Goal: Check status

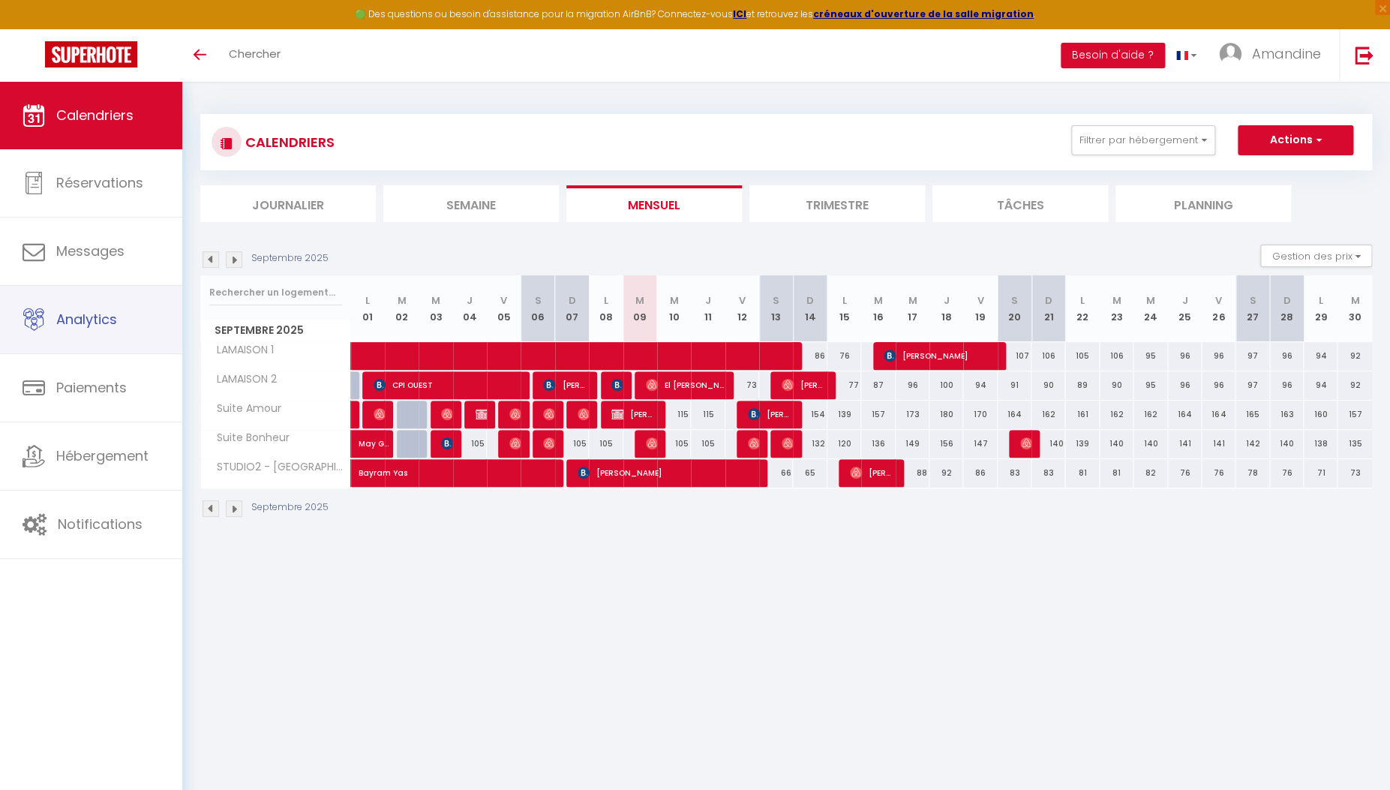
click at [86, 322] on span "Analytics" at bounding box center [86, 319] width 61 height 19
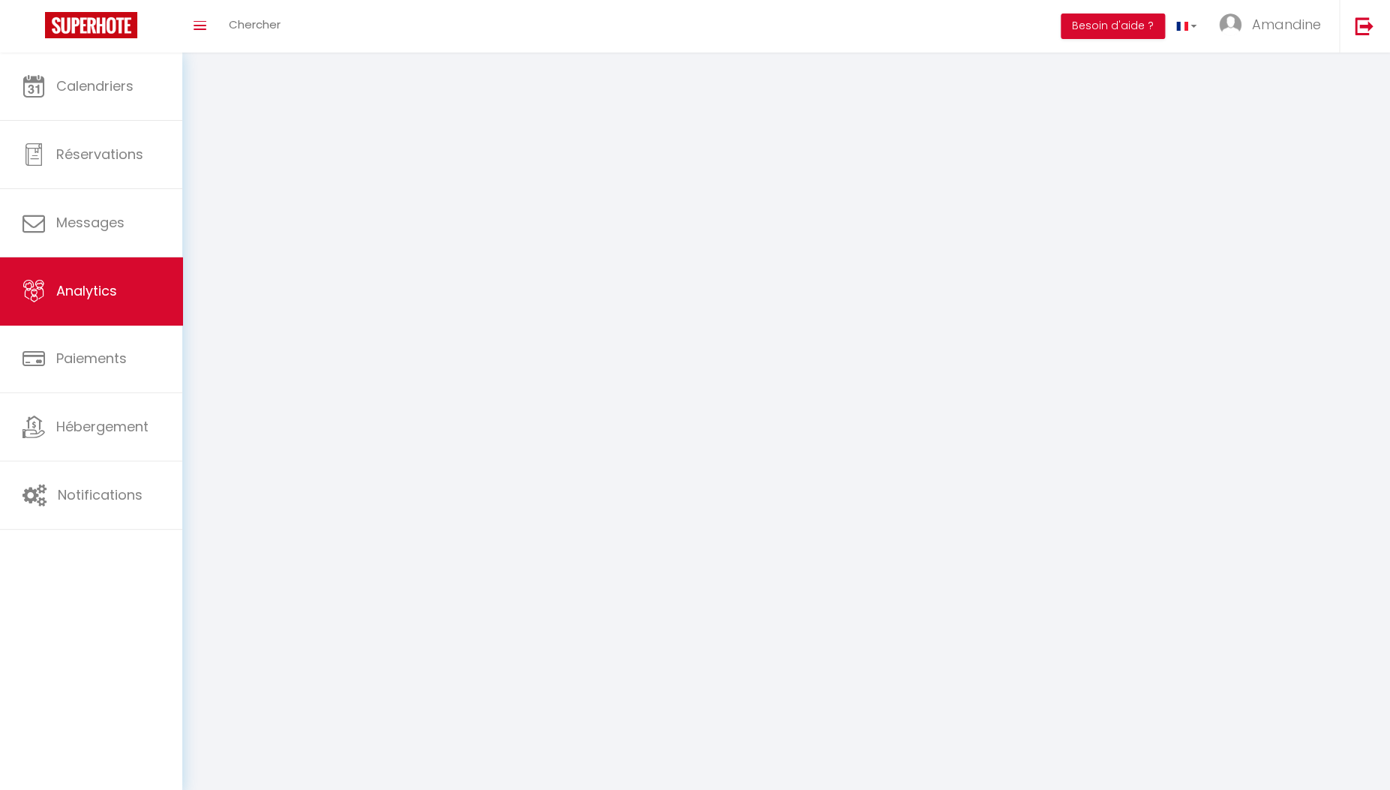
select select "2025"
select select "9"
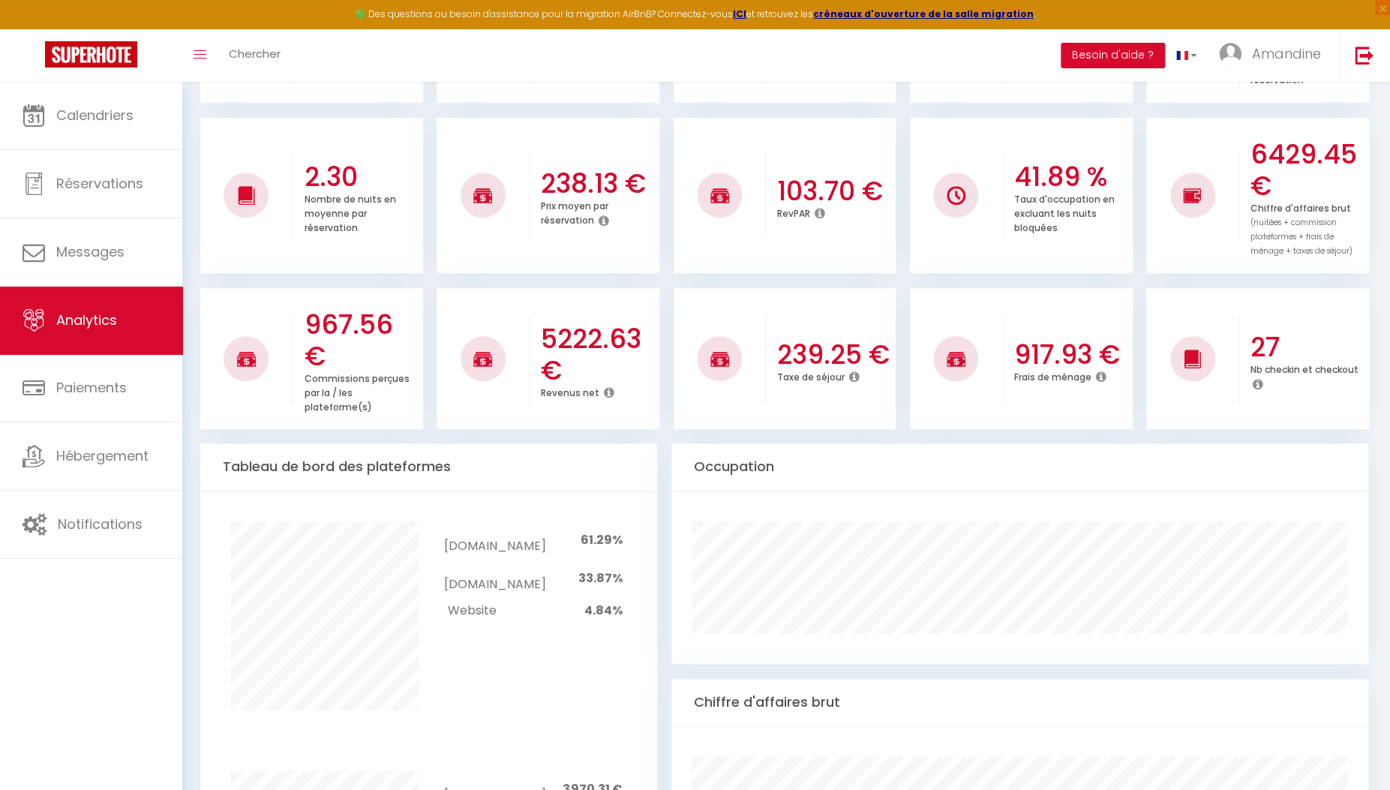
scroll to position [329, 0]
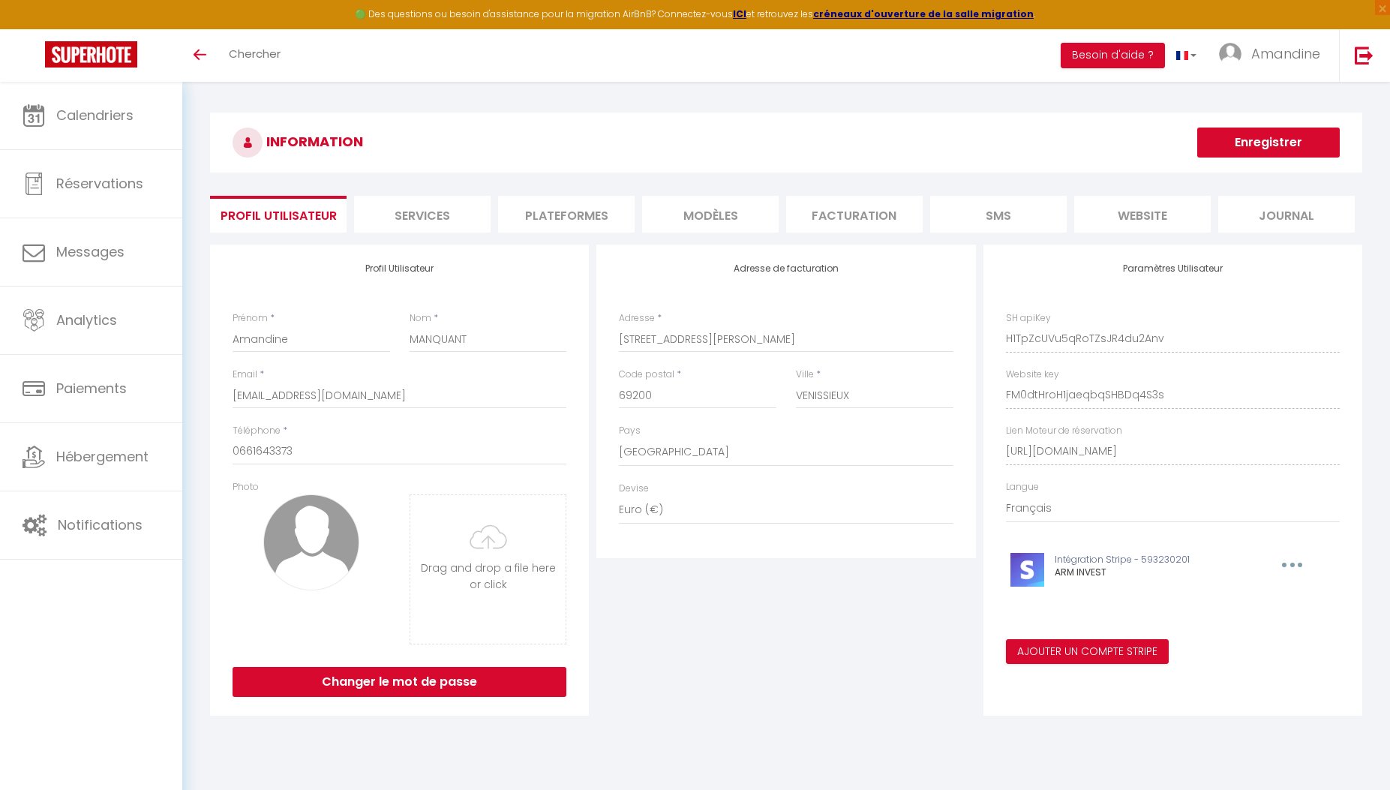
select select "28"
select select "fr"
click at [94, 119] on span "Calendriers" at bounding box center [94, 115] width 77 height 19
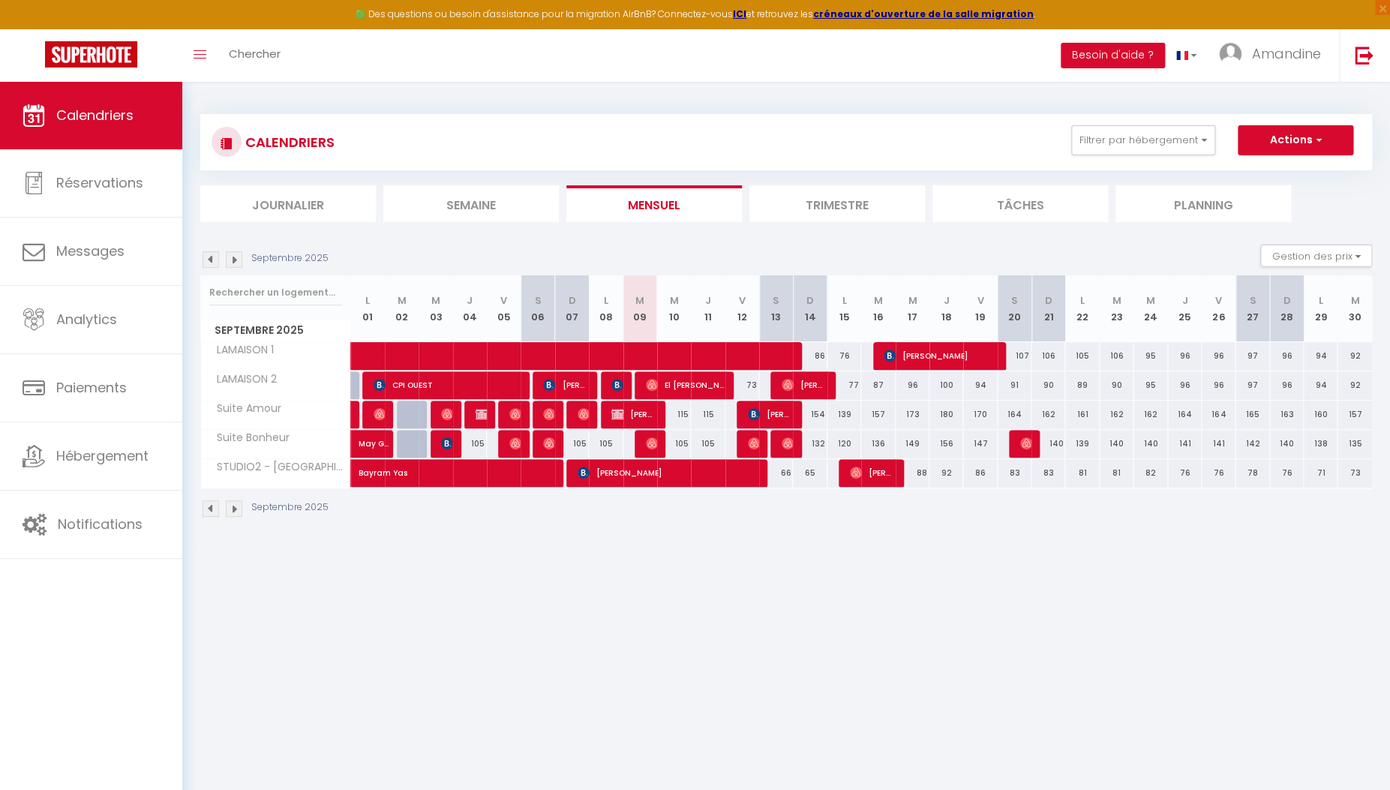
click at [788, 445] on img at bounding box center [788, 443] width 12 height 12
select select "OK"
select select "0"
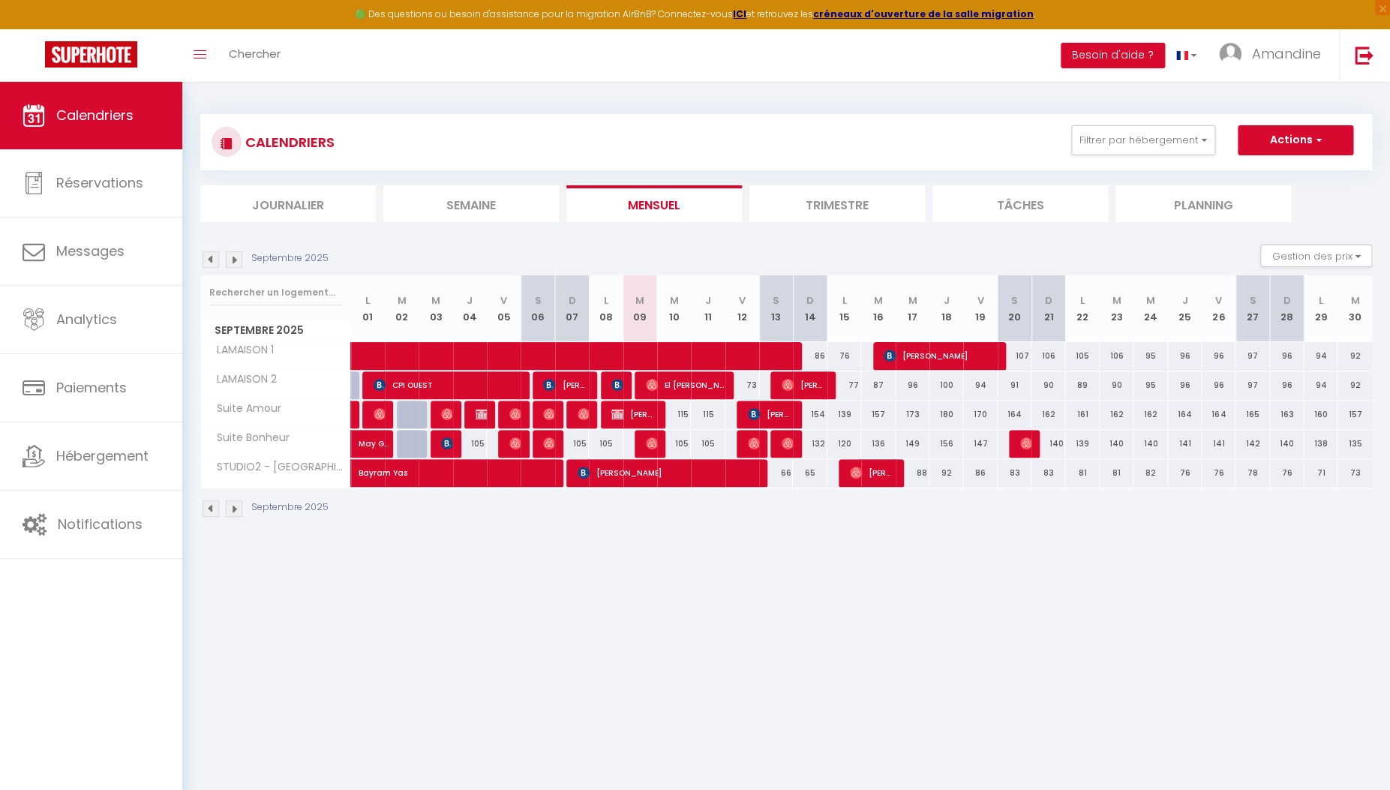
select select "1"
select select
select select "32010"
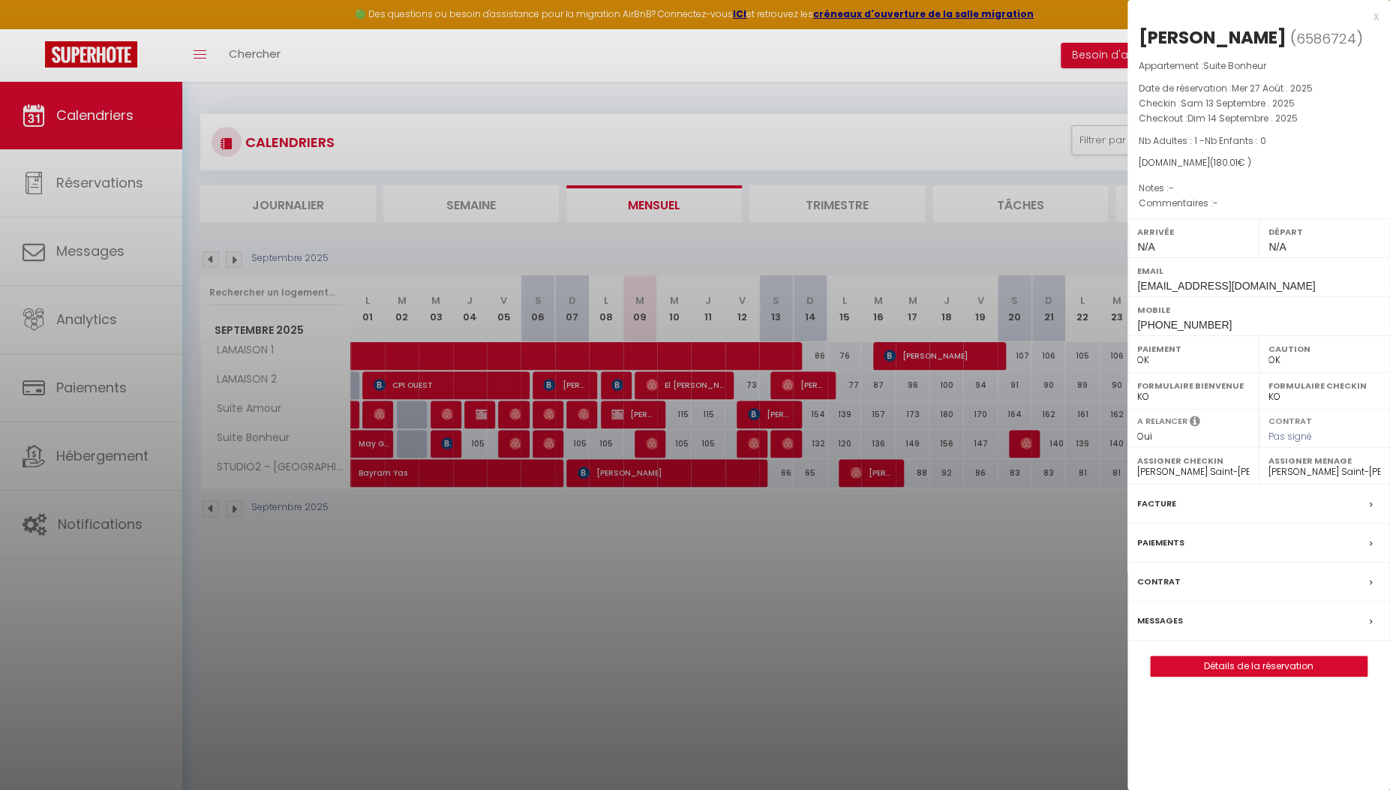
click at [788, 444] on div at bounding box center [695, 395] width 1390 height 790
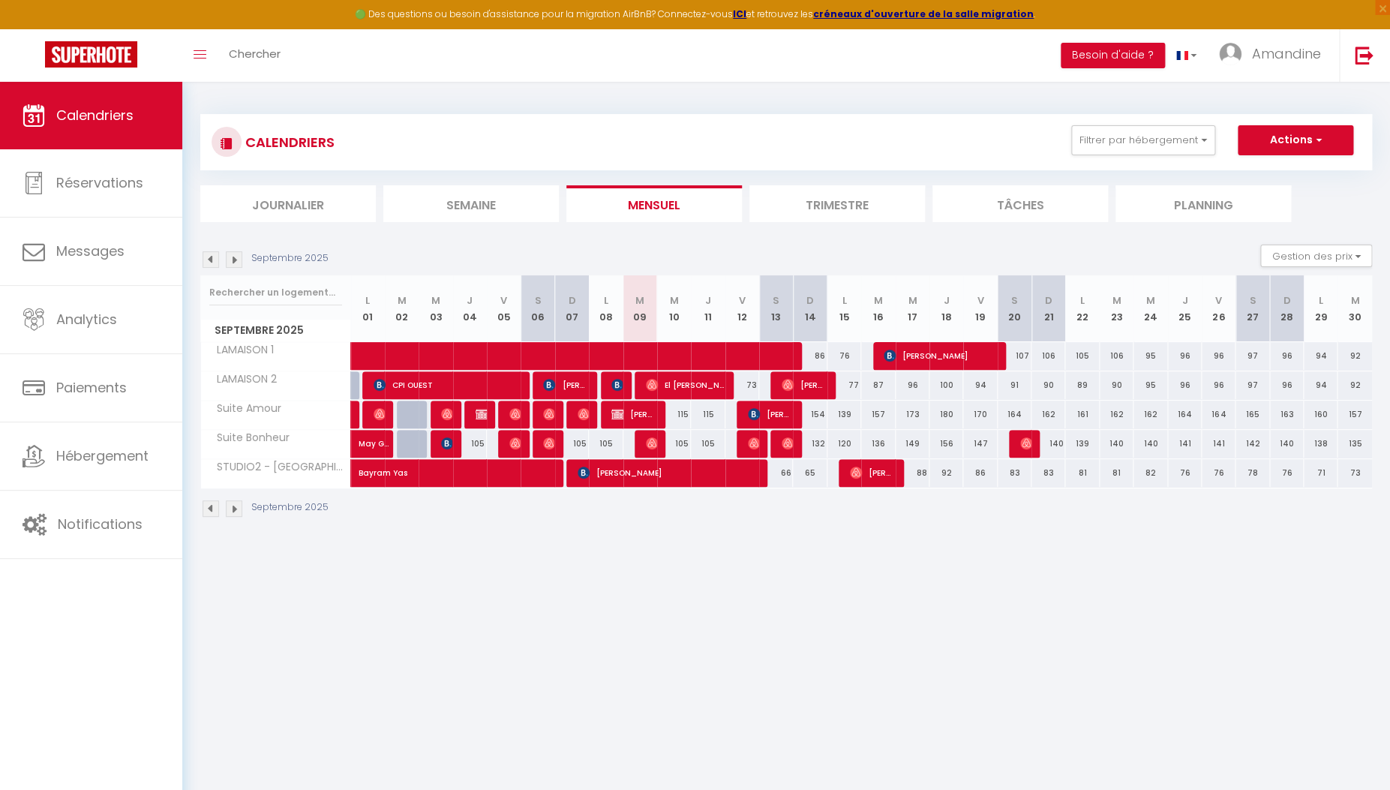
click at [756, 443] on img at bounding box center [754, 443] width 12 height 12
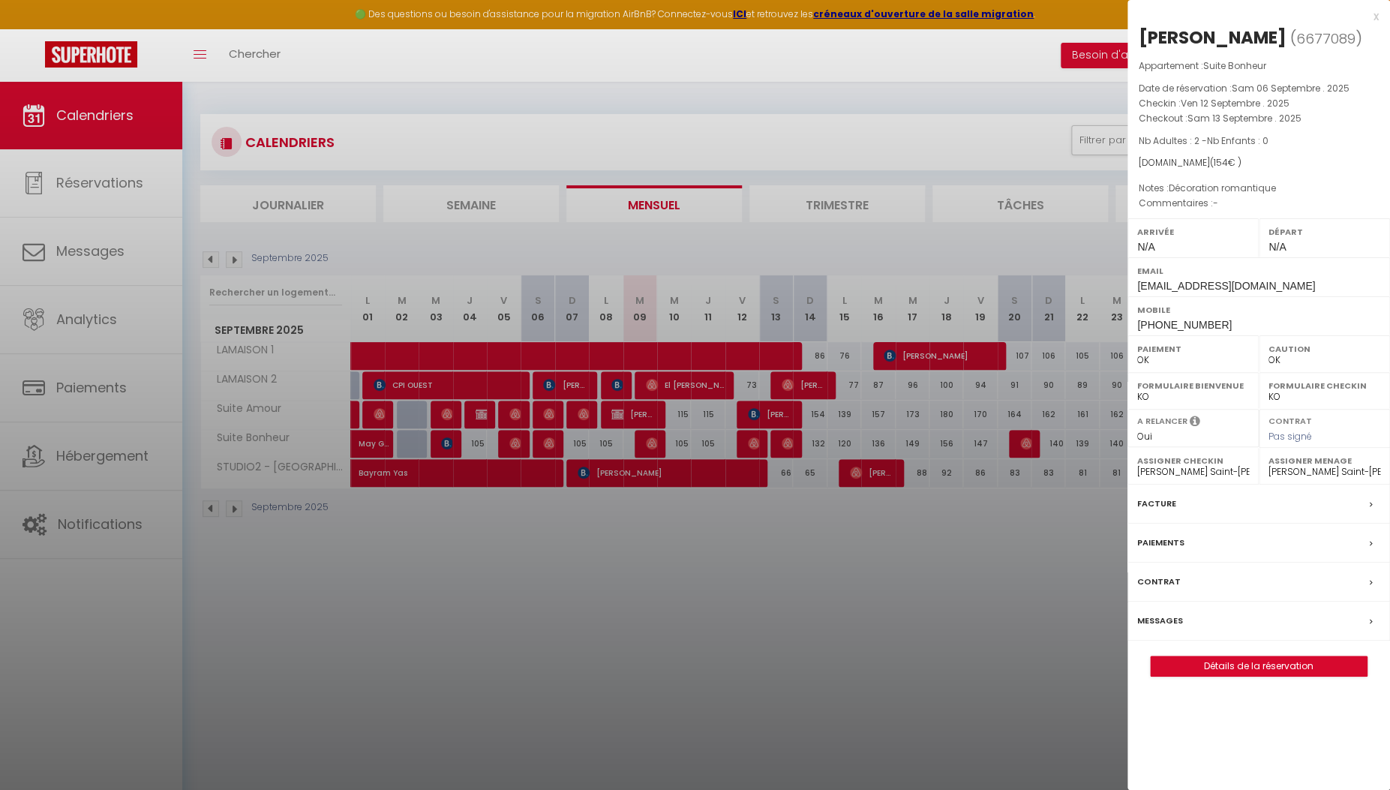
click at [756, 443] on div at bounding box center [695, 395] width 1390 height 790
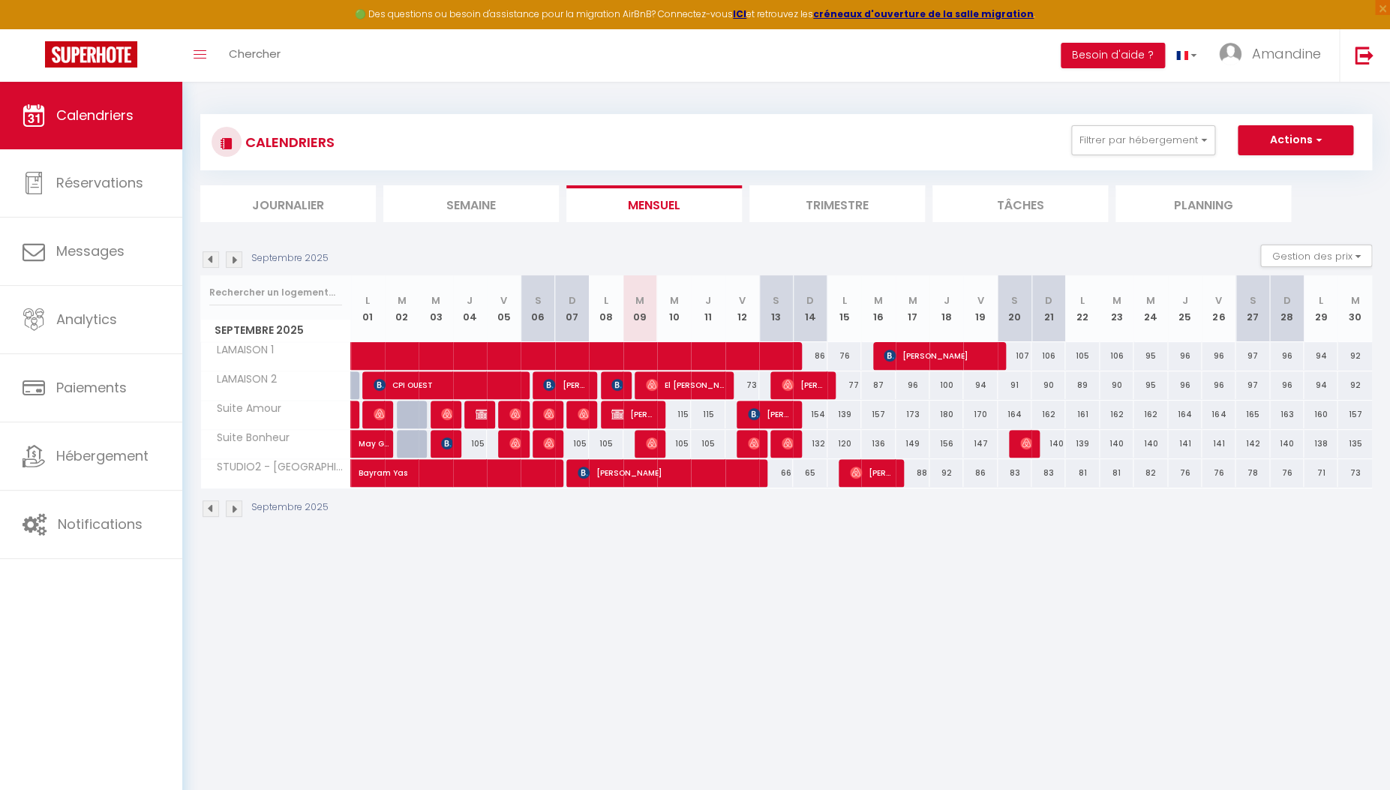
click at [615, 382] on img at bounding box center [617, 385] width 12 height 12
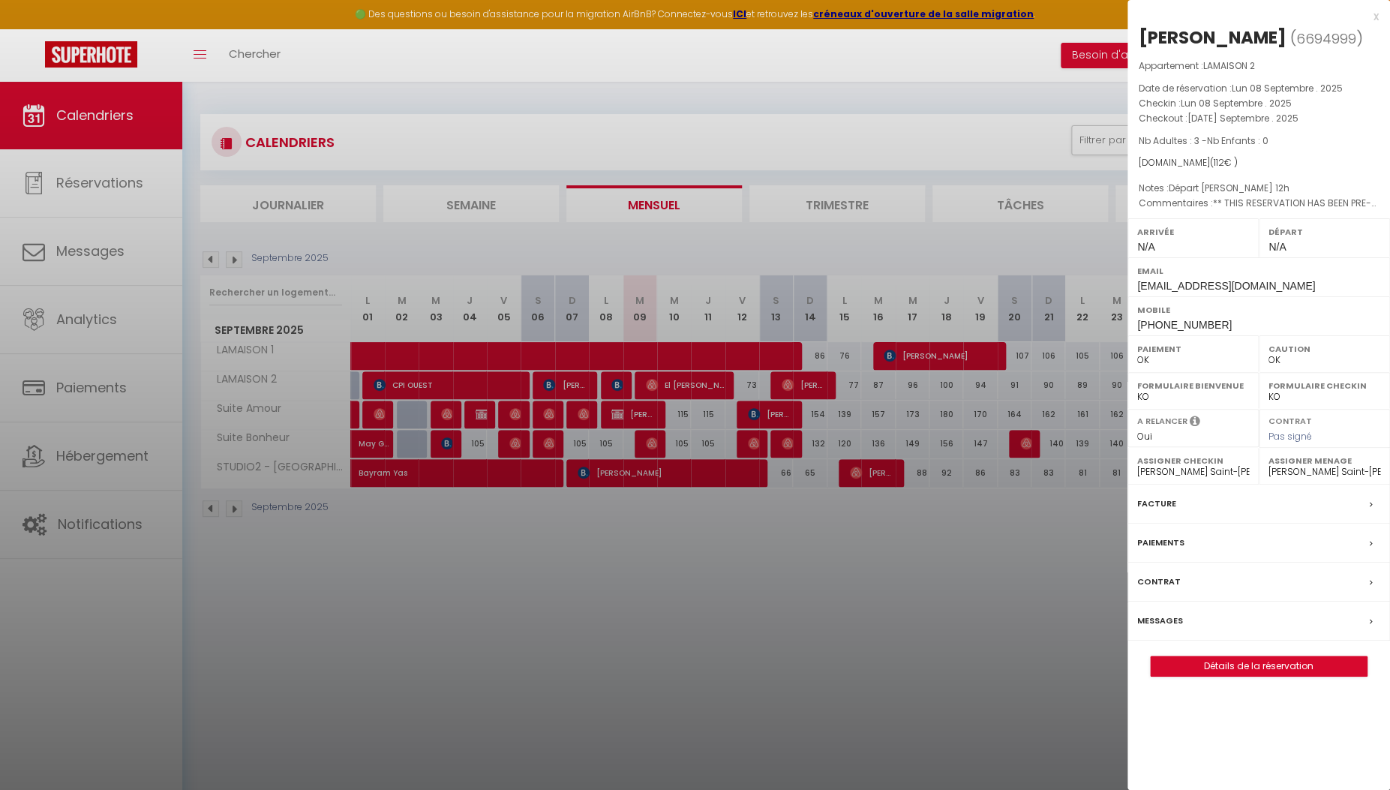
click at [615, 382] on div at bounding box center [695, 395] width 1390 height 790
